Goal: Information Seeking & Learning: Learn about a topic

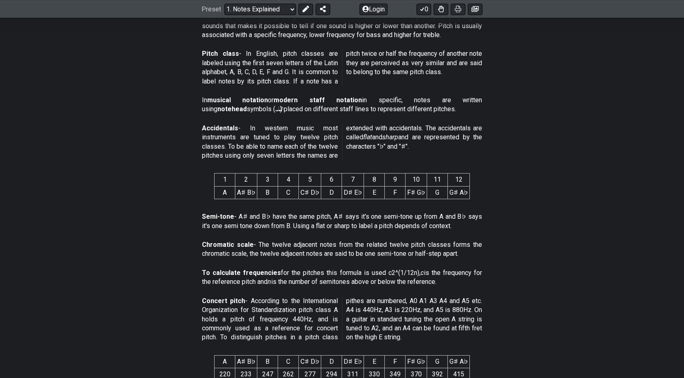
scroll to position [270, 0]
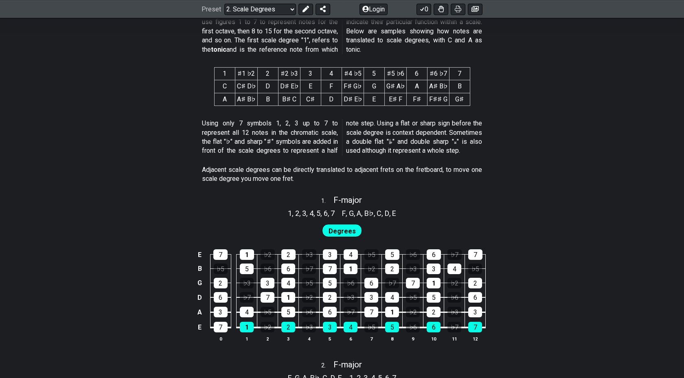
scroll to position [371, 0]
click at [288, 297] on div "1" at bounding box center [288, 297] width 14 height 11
click at [286, 297] on div "1" at bounding box center [288, 297] width 14 height 11
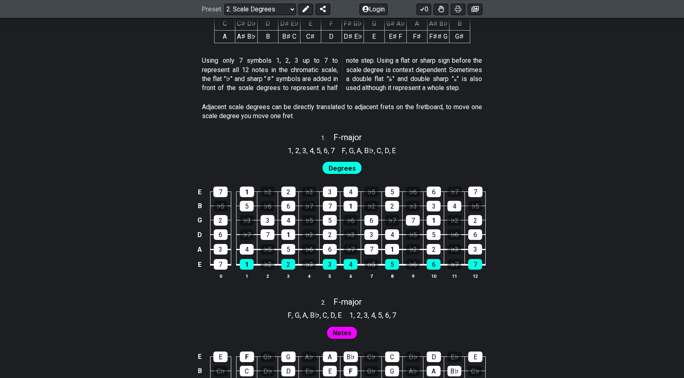
scroll to position [458, 0]
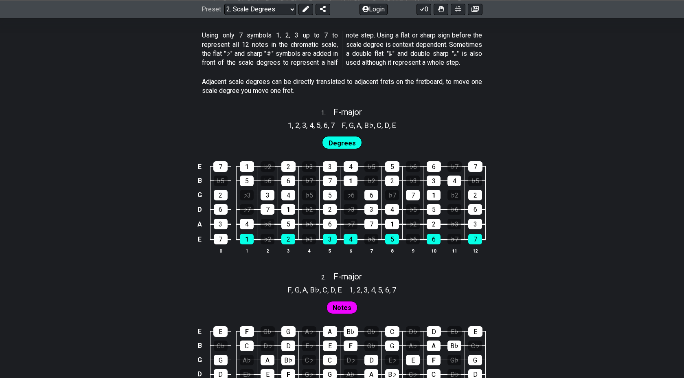
click at [341, 310] on span "Notes" at bounding box center [342, 308] width 19 height 12
click at [329, 222] on div "6" at bounding box center [330, 224] width 14 height 11
click at [331, 203] on td "2" at bounding box center [330, 202] width 21 height 15
click at [331, 196] on div "5" at bounding box center [330, 195] width 14 height 11
click at [349, 177] on div "1" at bounding box center [351, 181] width 14 height 11
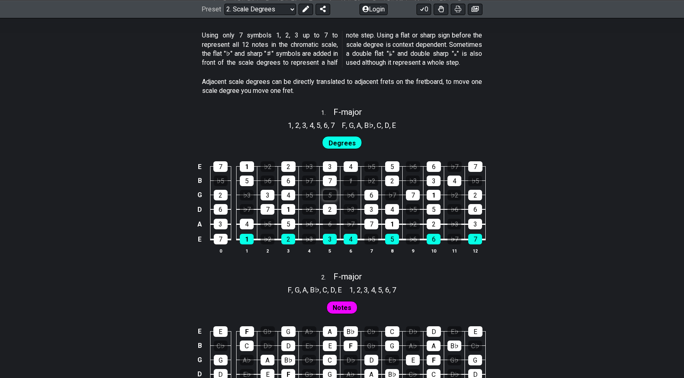
click at [334, 193] on div "5" at bounding box center [330, 195] width 14 height 11
click at [349, 179] on div "1" at bounding box center [351, 181] width 14 height 11
click at [330, 221] on div "6" at bounding box center [330, 224] width 14 height 11
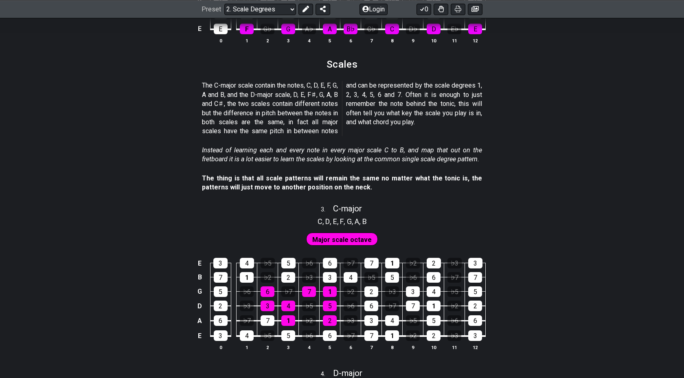
scroll to position [833, 0]
click at [487, 180] on section "The thing is that all scale patterns will remain the same no matter what the to…" at bounding box center [342, 185] width 684 height 28
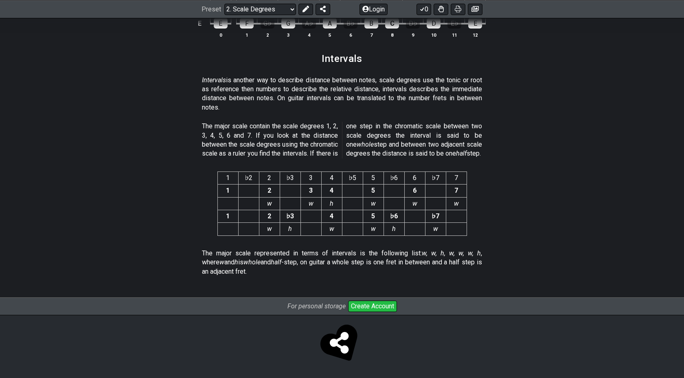
scroll to position [2077, 0]
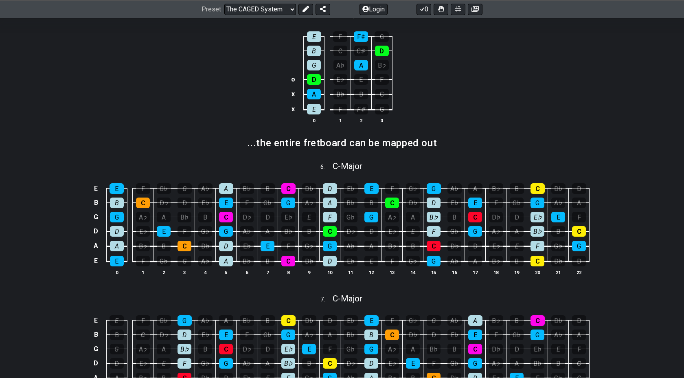
scroll to position [440, 0]
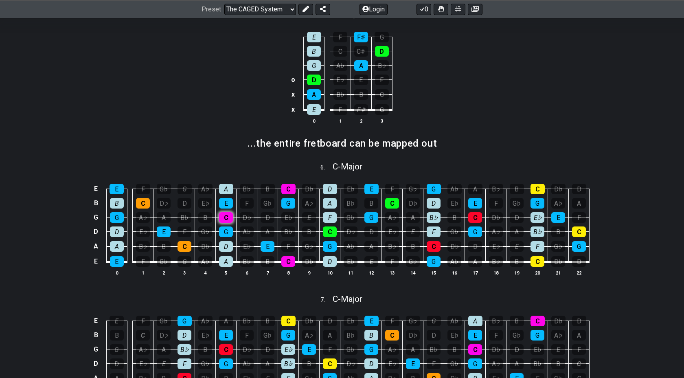
click at [226, 218] on div "C" at bounding box center [226, 217] width 14 height 11
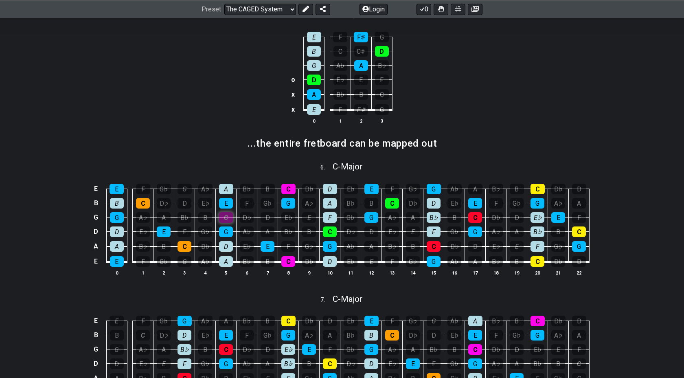
click at [226, 218] on div "C" at bounding box center [226, 217] width 14 height 11
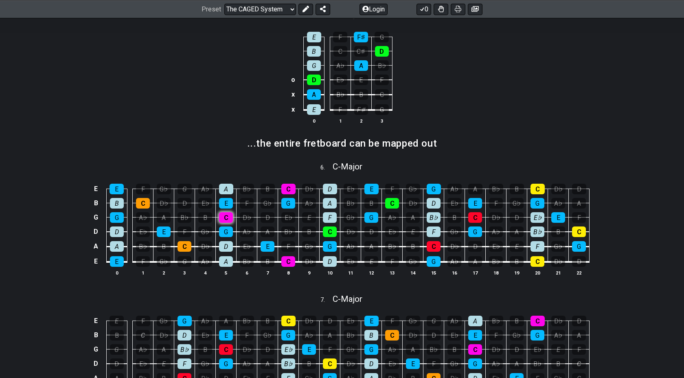
click at [226, 218] on div "C" at bounding box center [226, 217] width 14 height 11
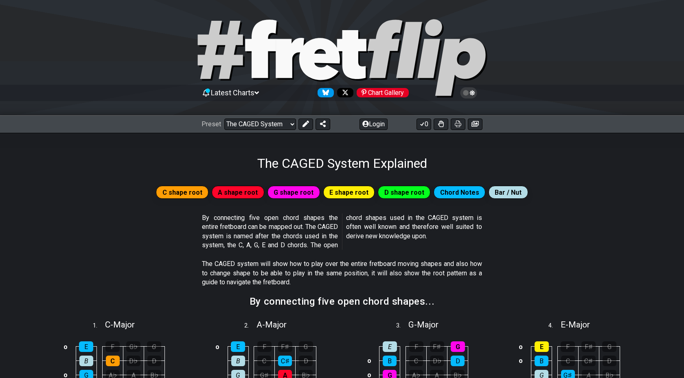
click at [293, 195] on span "G shape root" at bounding box center [294, 193] width 40 height 12
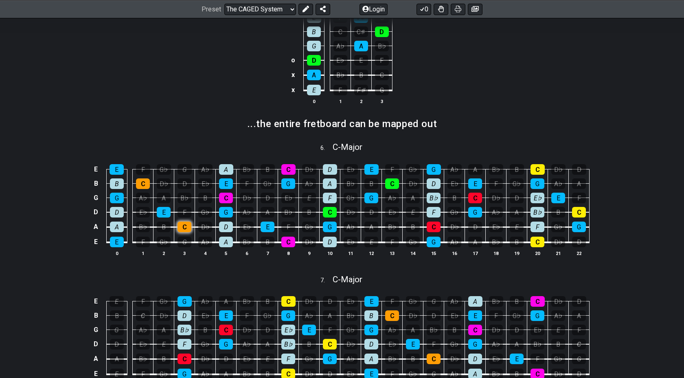
scroll to position [462, 0]
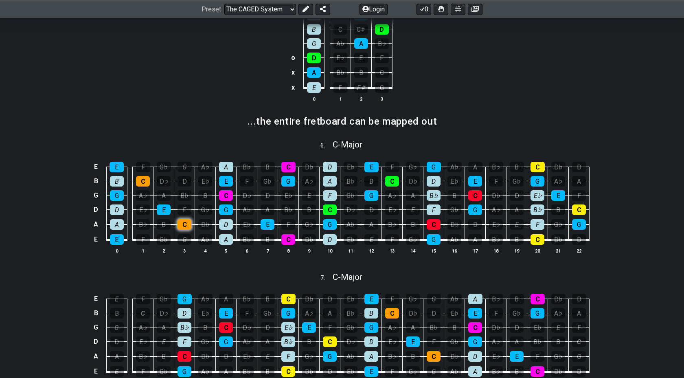
click at [184, 221] on div "C" at bounding box center [185, 224] width 14 height 11
click at [182, 222] on div "C" at bounding box center [185, 224] width 14 height 11
click at [200, 201] on td "G♭" at bounding box center [205, 202] width 21 height 15
click at [203, 206] on div "G♭" at bounding box center [205, 209] width 14 height 11
click at [206, 211] on div "G♭" at bounding box center [205, 209] width 14 height 11
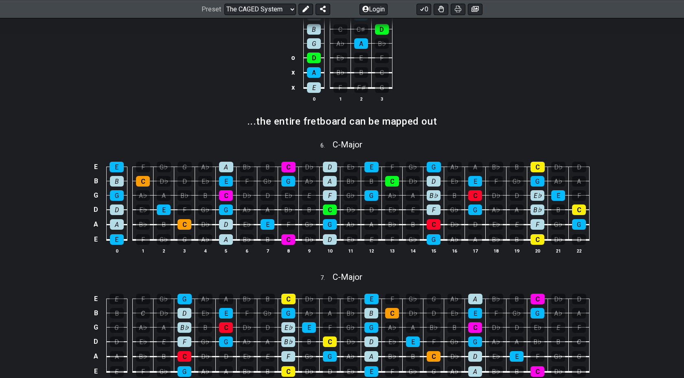
click at [187, 229] on td "G" at bounding box center [184, 231] width 21 height 15
click at [187, 226] on div "C" at bounding box center [185, 224] width 14 height 11
click at [183, 222] on div "C" at bounding box center [185, 224] width 14 height 11
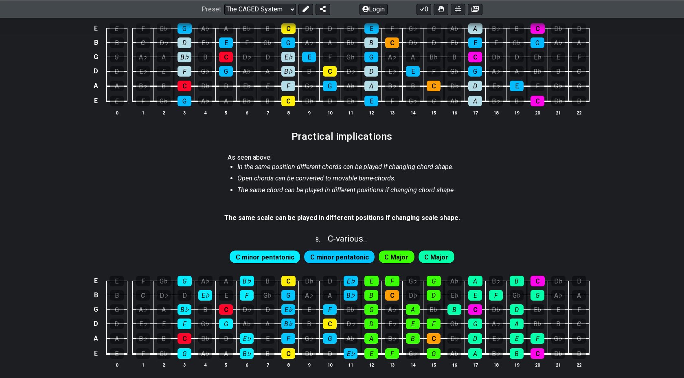
scroll to position [735, 0]
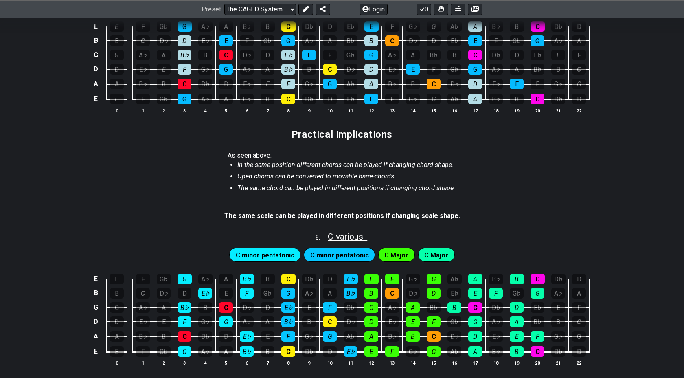
click at [337, 238] on span "C - various.." at bounding box center [348, 237] width 40 height 10
select select "C"
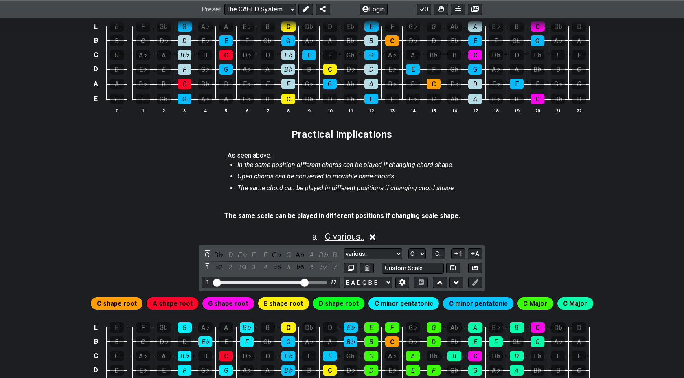
click at [337, 238] on span "C - various.." at bounding box center [345, 237] width 40 height 10
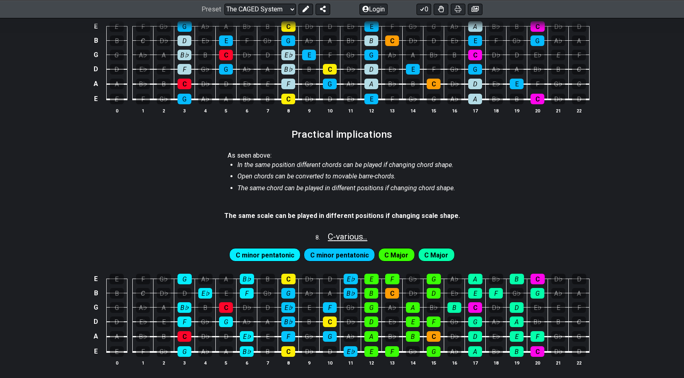
click at [337, 238] on span "C - various.." at bounding box center [348, 237] width 40 height 10
select select "C"
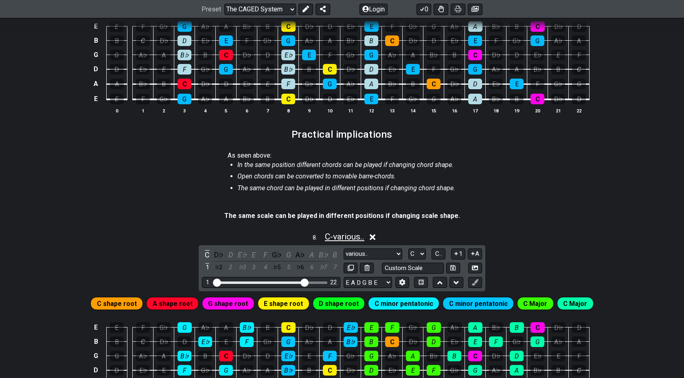
click at [337, 238] on span "C - various.." at bounding box center [345, 237] width 40 height 10
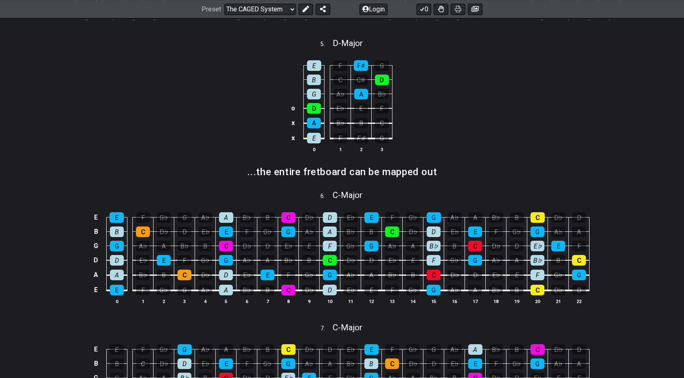
scroll to position [384, 0]
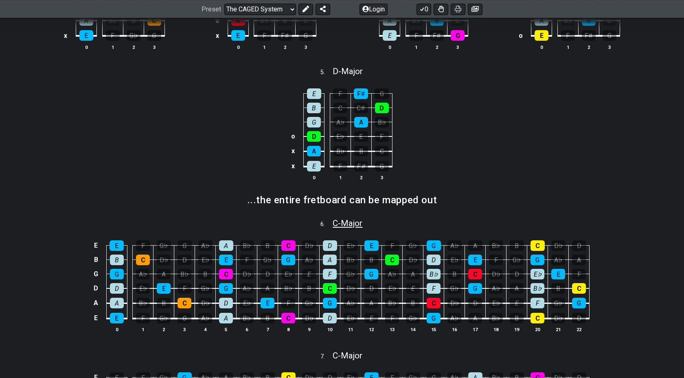
click at [349, 226] on span "C - Major" at bounding box center [348, 223] width 30 height 10
select select "C"
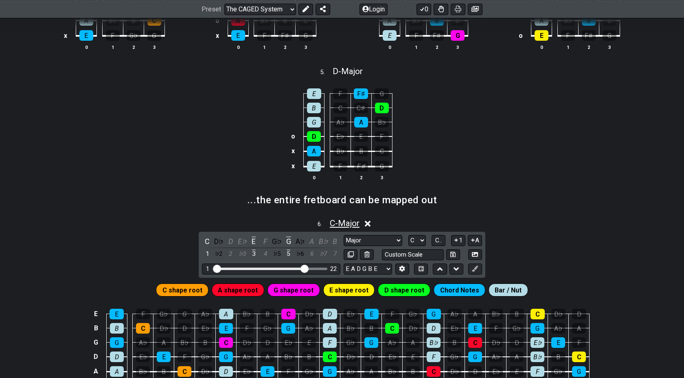
click at [349, 226] on span "C - Major" at bounding box center [345, 223] width 30 height 10
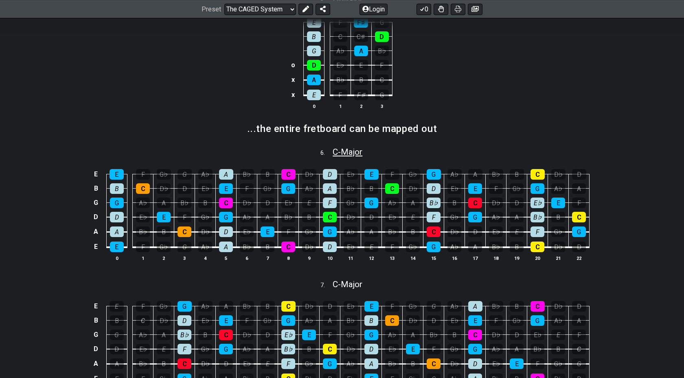
scroll to position [455, 0]
click at [350, 282] on span "C - Major" at bounding box center [348, 284] width 30 height 10
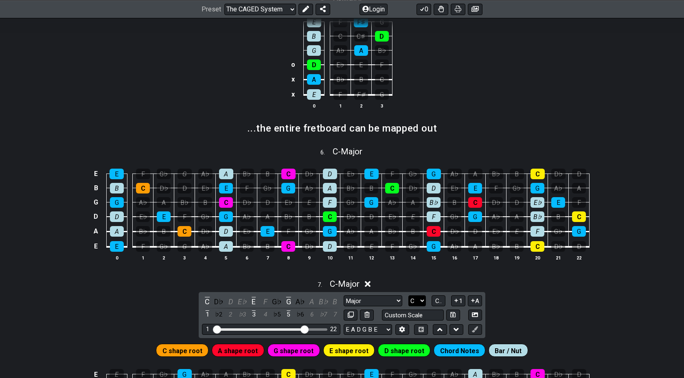
click at [421, 298] on select "A♭ A A♯ B♭ B C C♯ D♭ D D♯ E♭ E F F♯ G♭ G G♯" at bounding box center [418, 300] width 18 height 11
select select "B"
click at [409, 295] on select "A♭ A A♯ B♭ B C C♯ D♭ D D♯ E♭ E F F♯ G♭ G G♯" at bounding box center [418, 300] width 18 height 11
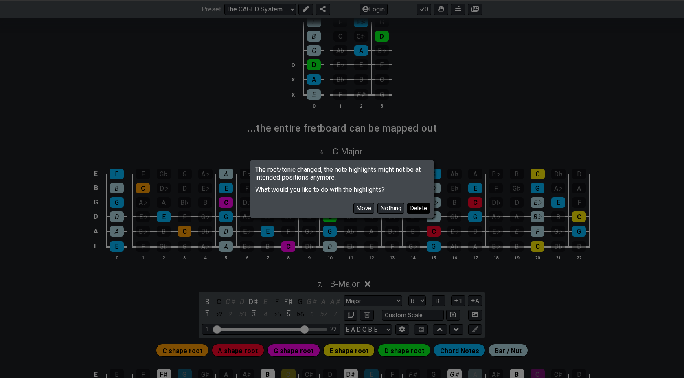
click at [421, 209] on button "Delete" at bounding box center [418, 208] width 23 height 11
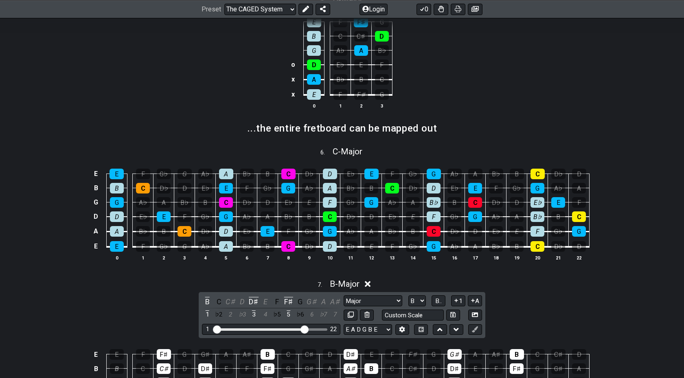
click at [369, 282] on icon at bounding box center [368, 284] width 6 height 6
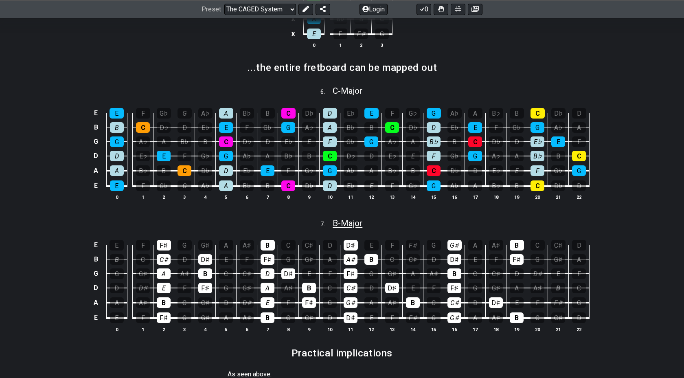
scroll to position [533, 0]
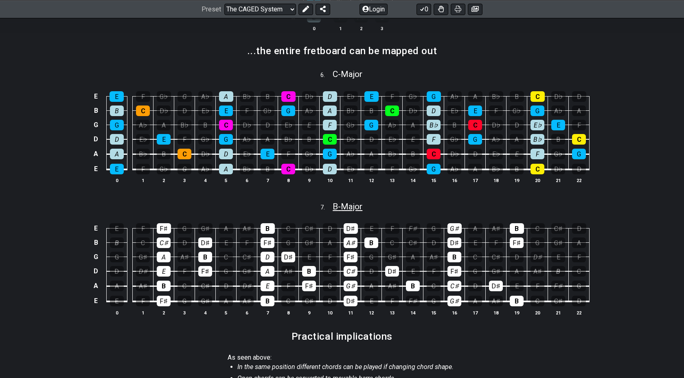
click at [349, 206] on span "B - Major" at bounding box center [348, 207] width 30 height 10
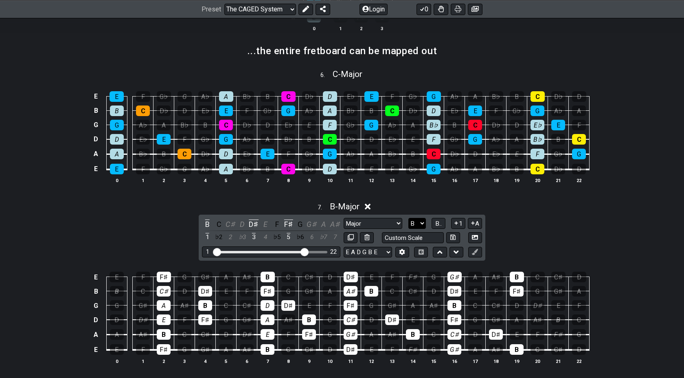
click at [425, 223] on select "A♭ A A♯ B♭ B C C♯ D♭ D D♯ E♭ E F F♯ G♭ G G♯" at bounding box center [418, 223] width 18 height 11
select select "C"
click at [409, 218] on select "A♭ A A♯ B♭ B C C♯ D♭ D D♯ E♭ E F F♯ G♭ G G♯" at bounding box center [418, 223] width 18 height 11
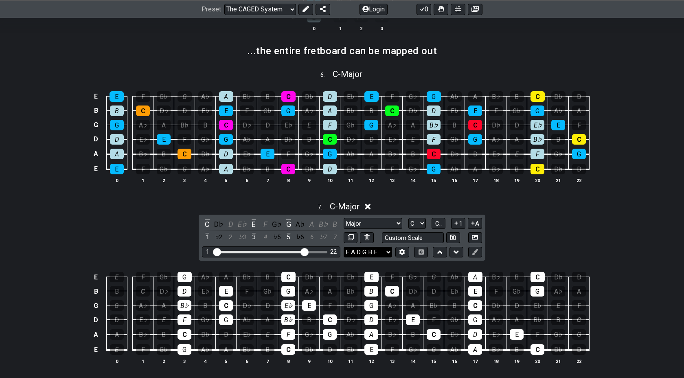
click at [367, 250] on select "E A D G B E E A D G B E E A D G B E B E A D F♯ B A D G C E A D A D G B E E♭ A♭ …" at bounding box center [368, 252] width 48 height 11
click at [344, 247] on select "E A D G B E E A D G B E E A D G B E B E A D F♯ B A D G C E A D A D G B E E♭ A♭ …" at bounding box center [368, 252] width 48 height 11
click at [402, 199] on div "7 . C - Major" at bounding box center [342, 204] width 684 height 15
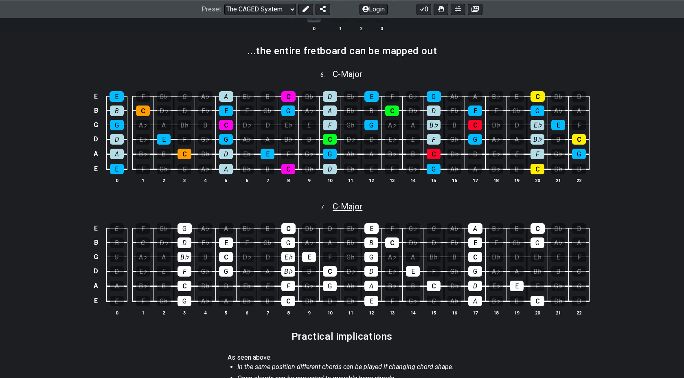
click at [352, 207] on span "C - Major" at bounding box center [348, 207] width 30 height 10
select select "C"
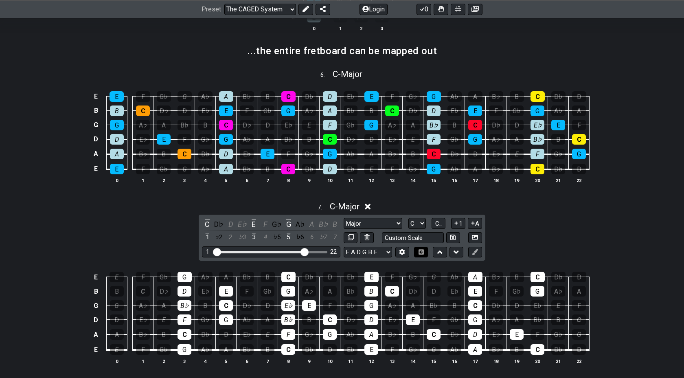
click at [422, 252] on icon at bounding box center [421, 251] width 5 height 5
click at [472, 249] on icon at bounding box center [475, 252] width 6 height 6
click at [457, 253] on icon at bounding box center [456, 252] width 5 height 8
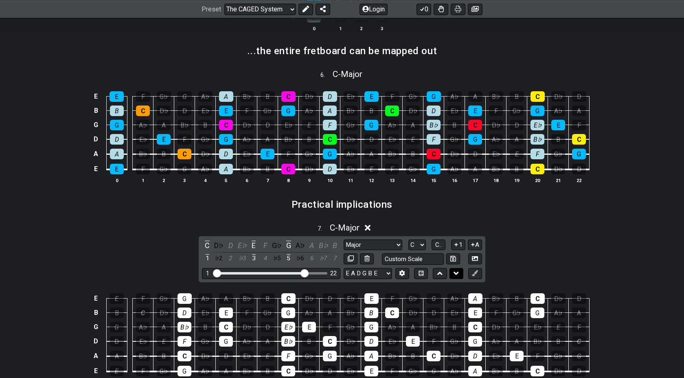
click at [455, 272] on icon at bounding box center [456, 273] width 5 height 3
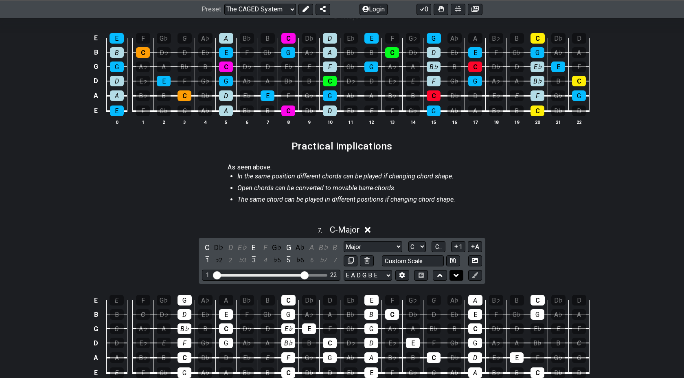
scroll to position [593, 0]
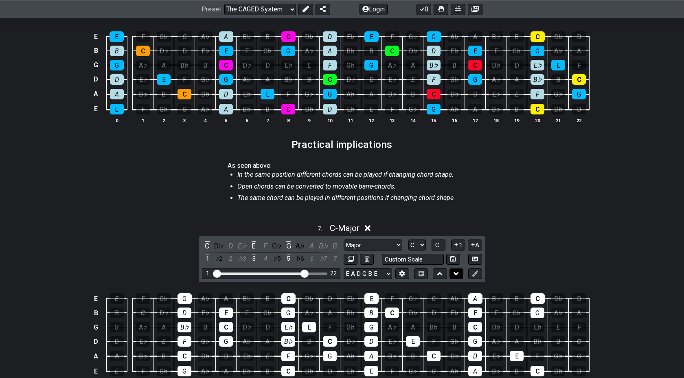
click at [455, 272] on icon at bounding box center [456, 273] width 5 height 3
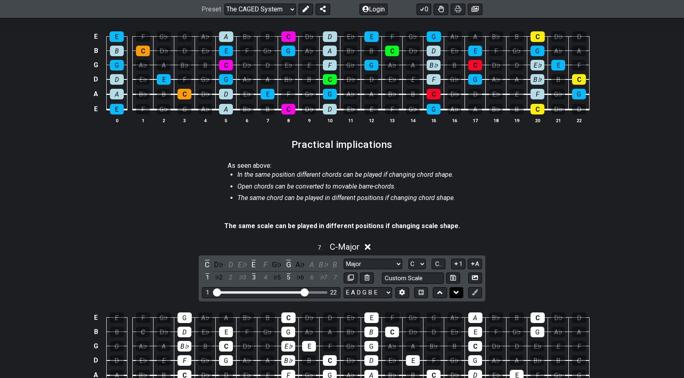
click at [457, 291] on icon at bounding box center [456, 292] width 5 height 3
select select "C"
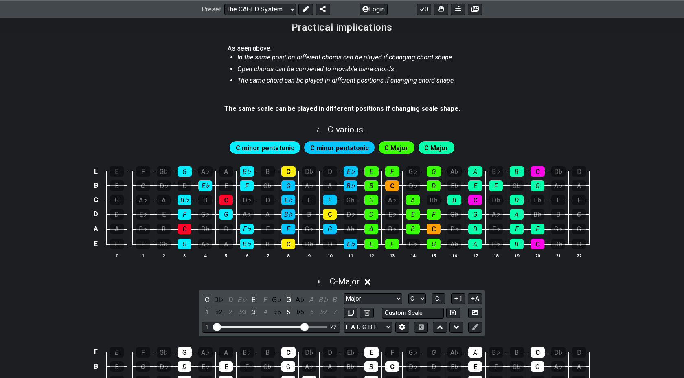
scroll to position [714, 0]
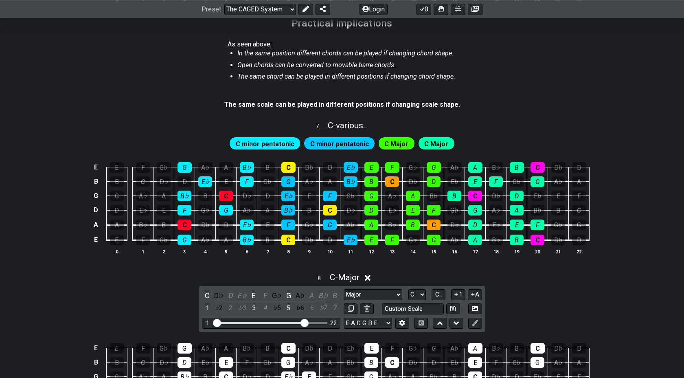
click at [389, 139] on span "C Major" at bounding box center [397, 144] width 24 height 12
click at [395, 149] on div "C minor pentatonic C minor pentatonic C Major C Major" at bounding box center [342, 143] width 229 height 16
click at [394, 141] on span "C Major" at bounding box center [397, 144] width 24 height 12
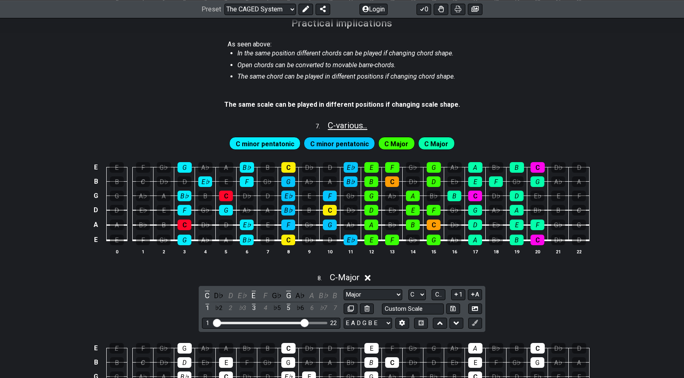
click at [340, 125] on span "C - various.." at bounding box center [348, 126] width 40 height 10
select select "C"
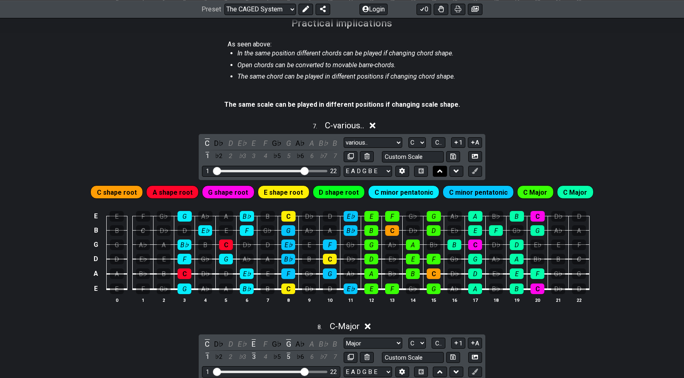
click at [436, 168] on button at bounding box center [440, 171] width 14 height 11
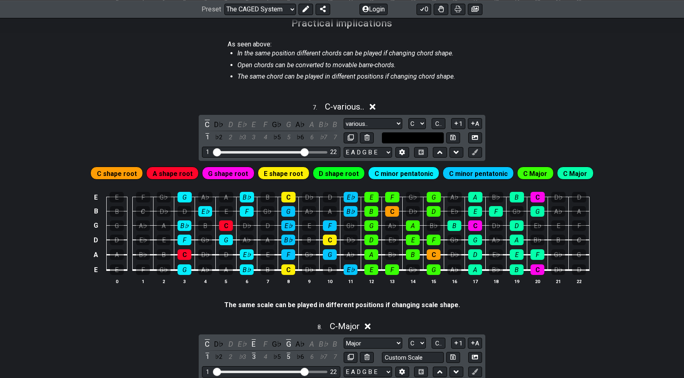
click at [434, 138] on input "text" at bounding box center [413, 137] width 62 height 11
click at [439, 125] on span "C.." at bounding box center [438, 123] width 7 height 7
type input "Custom Scale"
click at [439, 123] on span "1..7" at bounding box center [438, 123] width 10 height 7
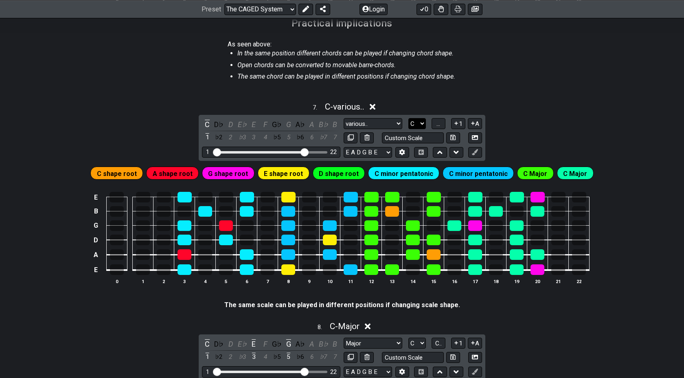
click at [415, 125] on select "A♭ A A♯ B♭ B C C♯ D♭ D D♯ E♭ E F F♯ G♭ G G♯" at bounding box center [418, 123] width 18 height 11
click at [409, 118] on select "A♭ A A♯ B♭ B C C♯ D♭ D D♯ E♭ E F F♯ G♭ G G♯" at bounding box center [418, 123] width 18 height 11
click at [386, 128] on div "various.. various.. Minor Pentatonic Major Pentatonic Minor Blues Major Blues M…" at bounding box center [413, 130] width 138 height 25
click at [385, 123] on select "various.. various.. Minor Pentatonic Major Pentatonic Minor Blues Major Blues M…" at bounding box center [373, 123] width 59 height 11
click at [344, 118] on select "various.. various.. Minor Pentatonic Major Pentatonic Minor Blues Major Blues M…" at bounding box center [373, 123] width 59 height 11
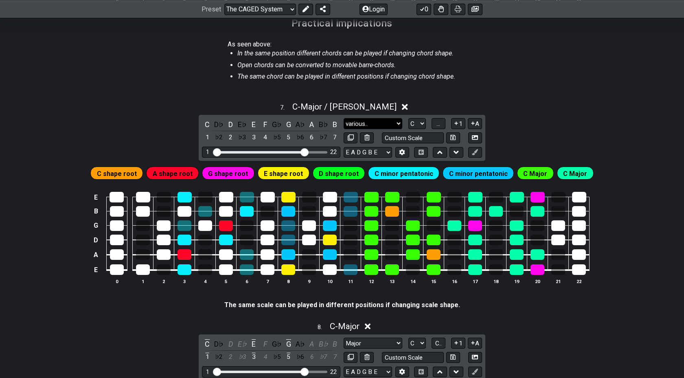
click at [373, 119] on select "various.. various.. Minor Pentatonic Major Pentatonic Minor Blues Major Blues M…" at bounding box center [373, 123] width 59 height 11
select select "Major"
click at [344, 118] on select "various.. various.. Minor Pentatonic Major Pentatonic Minor Blues Major Blues M…" at bounding box center [373, 123] width 59 height 11
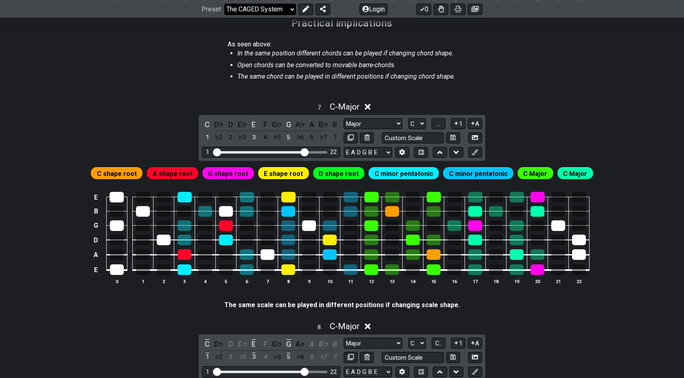
click at [281, 10] on select "Welcome to #fretflip! Initial Preset Custom Preset Minor Pentatonic Major Penta…" at bounding box center [260, 8] width 72 height 11
click at [224, 3] on select "Welcome to #fretflip! Initial Preset Custom Preset Minor Pentatonic Major Penta…" at bounding box center [260, 8] width 72 height 11
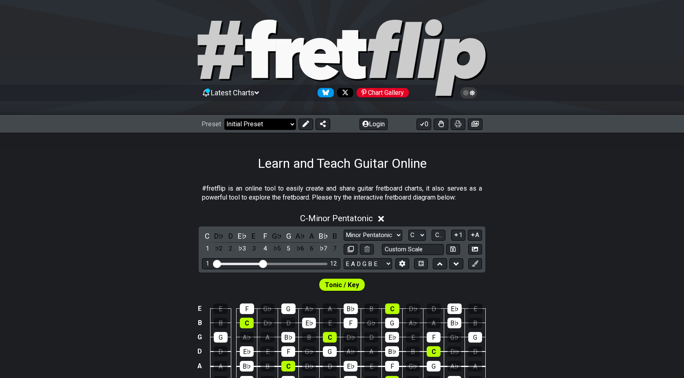
click at [286, 125] on select "Welcome to #fretflip! Initial Preset Custom Preset Minor Pentatonic Major Penta…" at bounding box center [260, 124] width 72 height 11
click at [224, 119] on select "Welcome to #fretflip! Initial Preset Custom Preset Minor Pentatonic Major Penta…" at bounding box center [260, 124] width 72 height 11
select select "/the-caged-system"
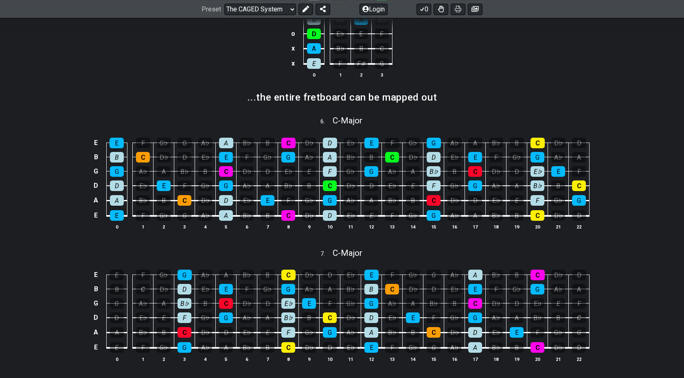
scroll to position [488, 0]
